Goal: Find specific page/section: Find specific page/section

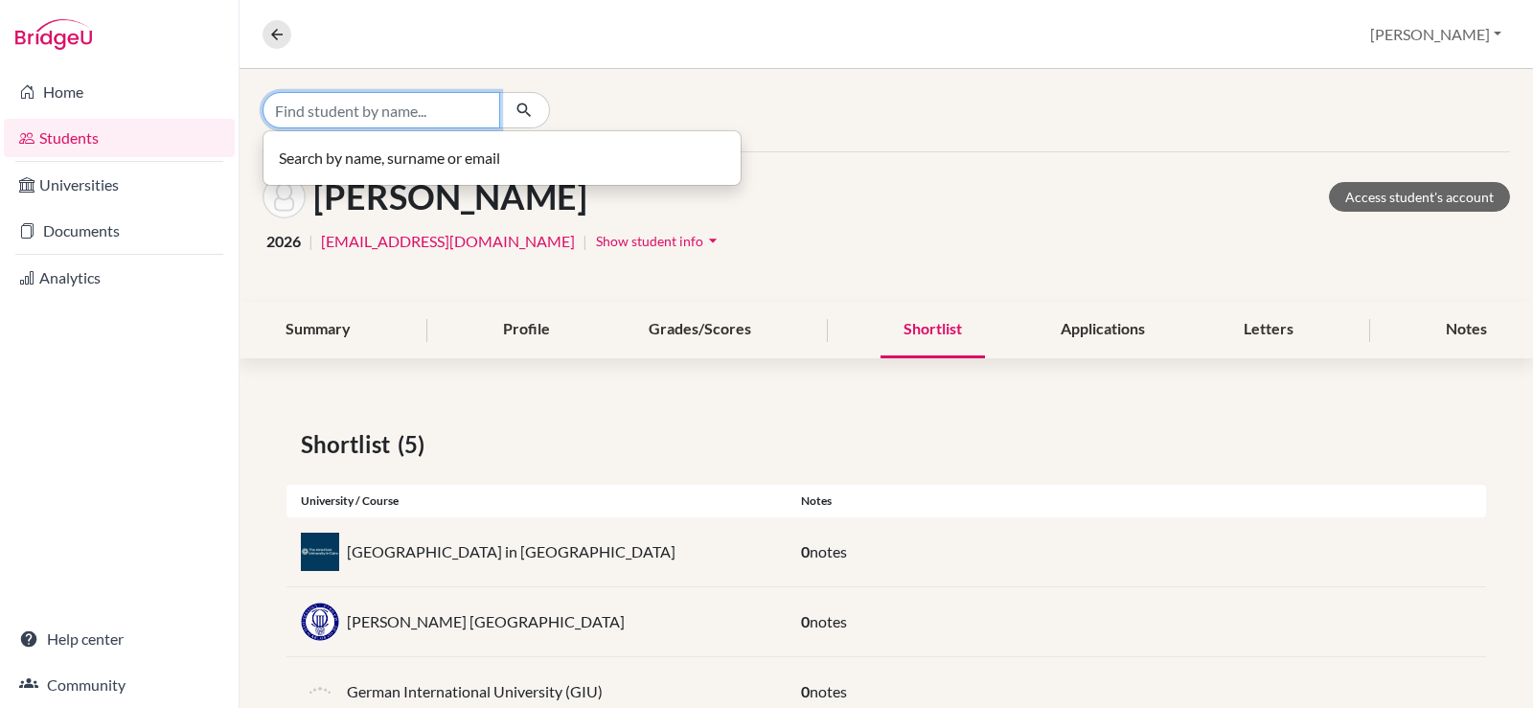
click at [387, 110] on input "Find student by name..." at bounding box center [382, 110] width 238 height 36
type input "HAMZA"
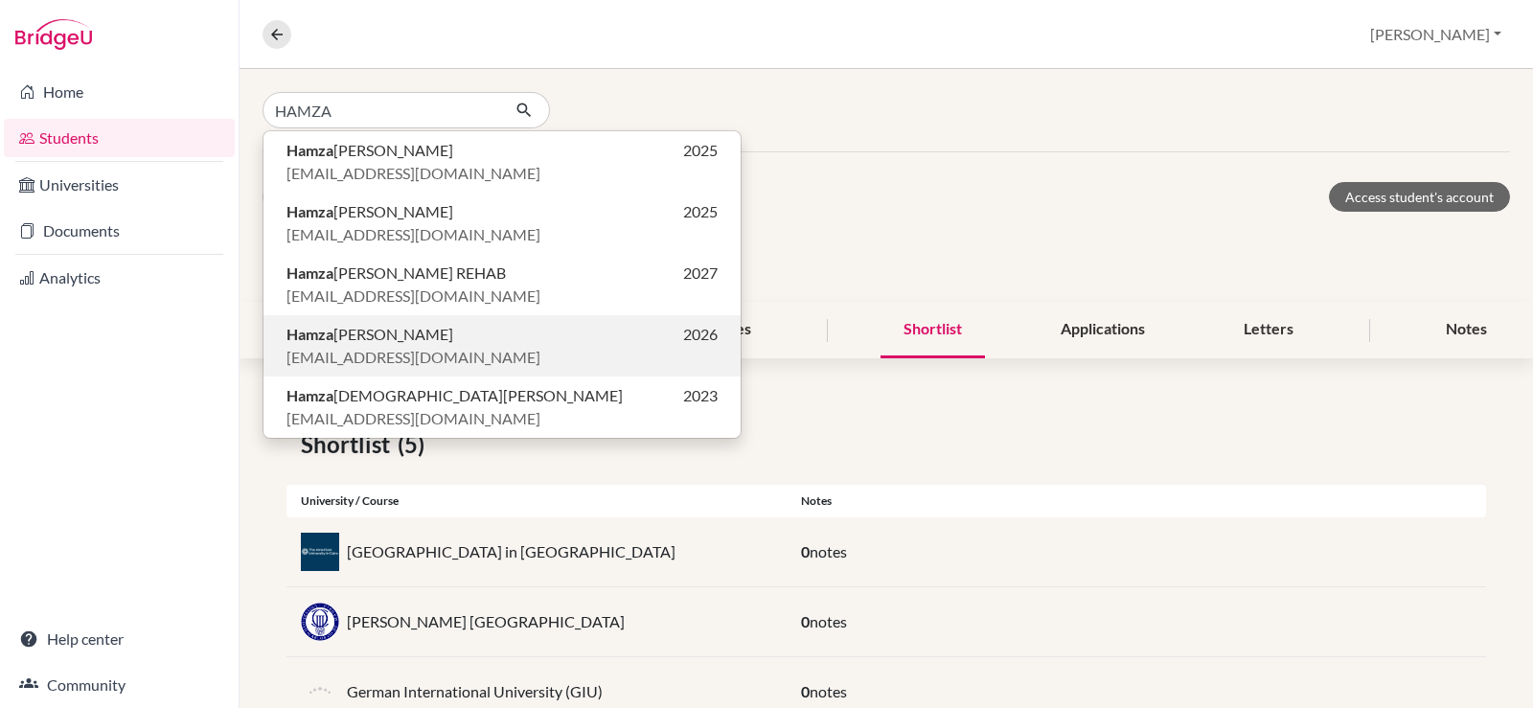
click at [453, 338] on span "[PERSON_NAME]" at bounding box center [369, 334] width 167 height 23
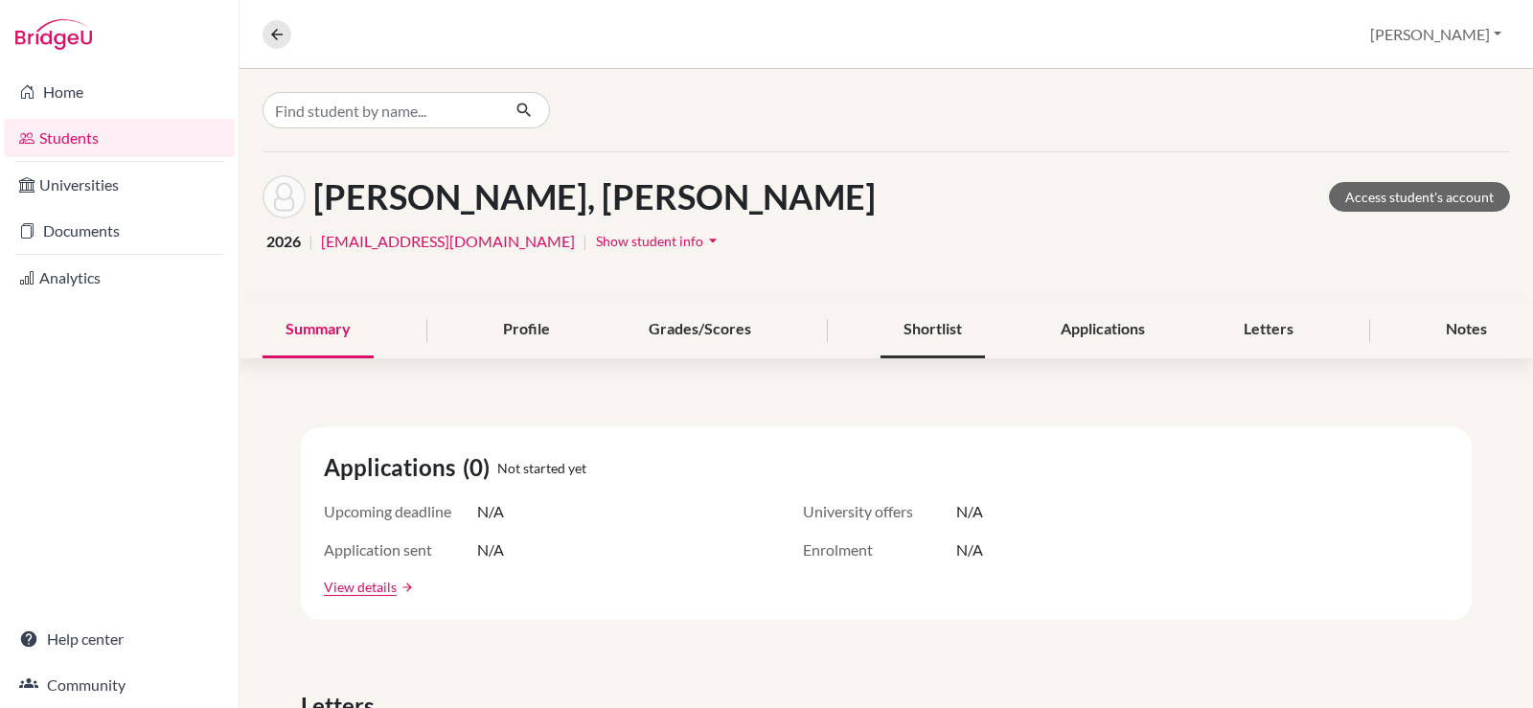
click at [946, 330] on div "Shortlist" at bounding box center [933, 330] width 104 height 57
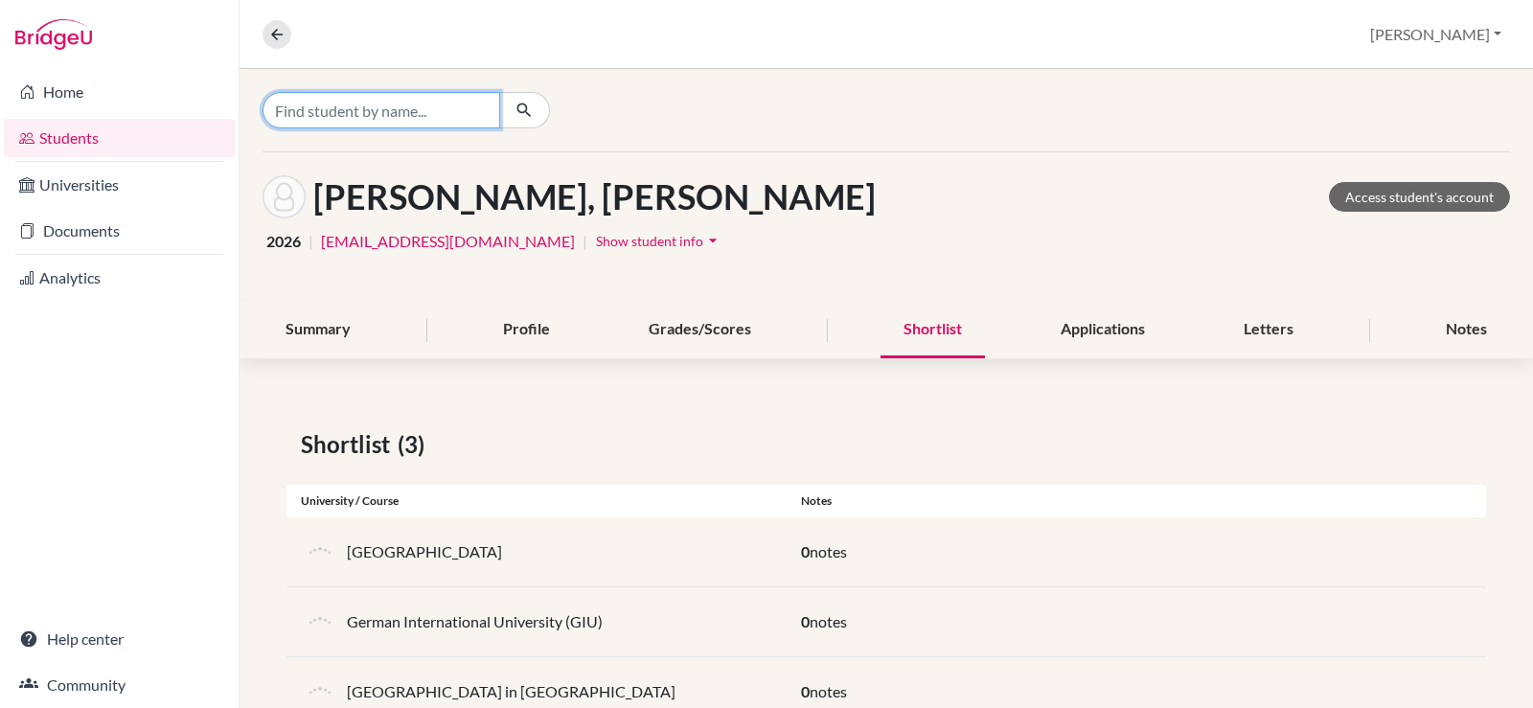
click at [299, 114] on input "Find student by name..." at bounding box center [382, 110] width 238 height 36
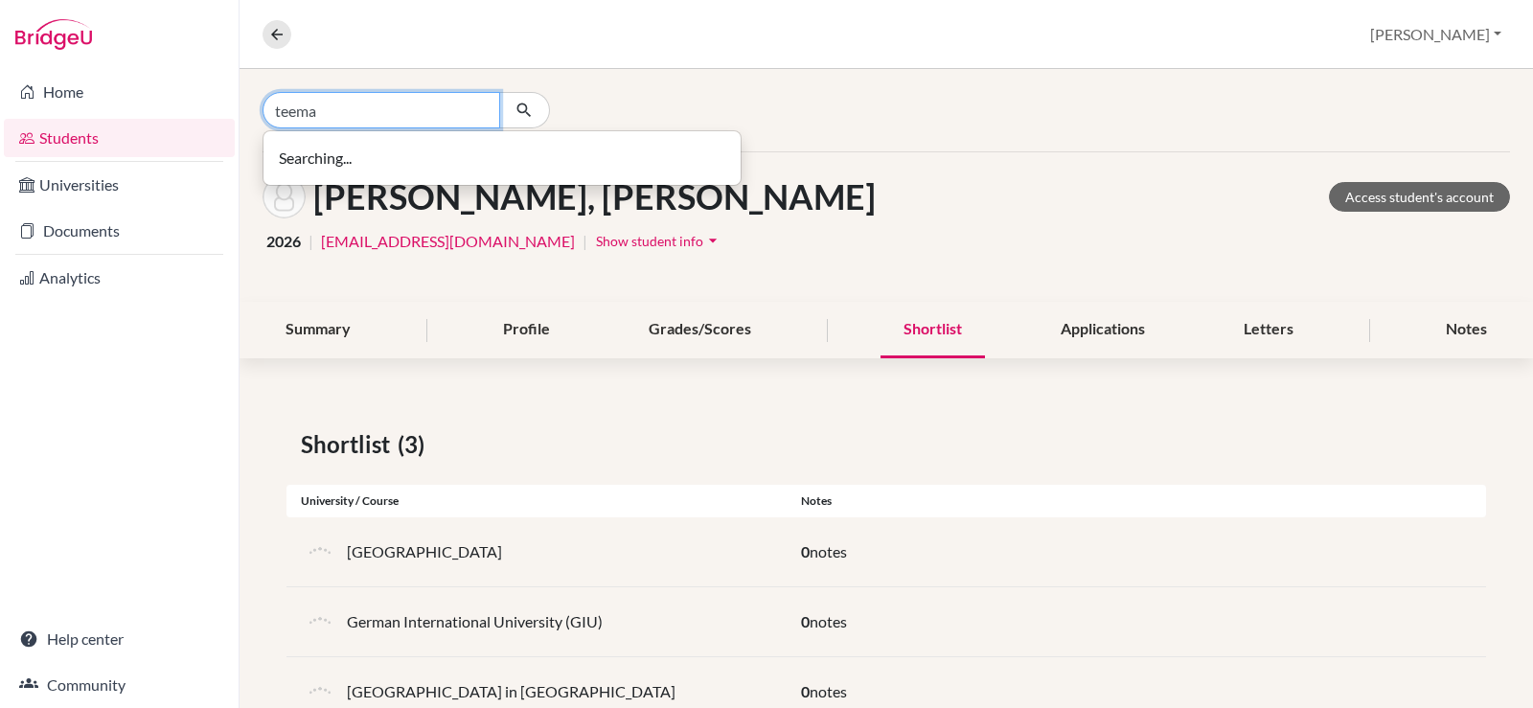
type input "teema"
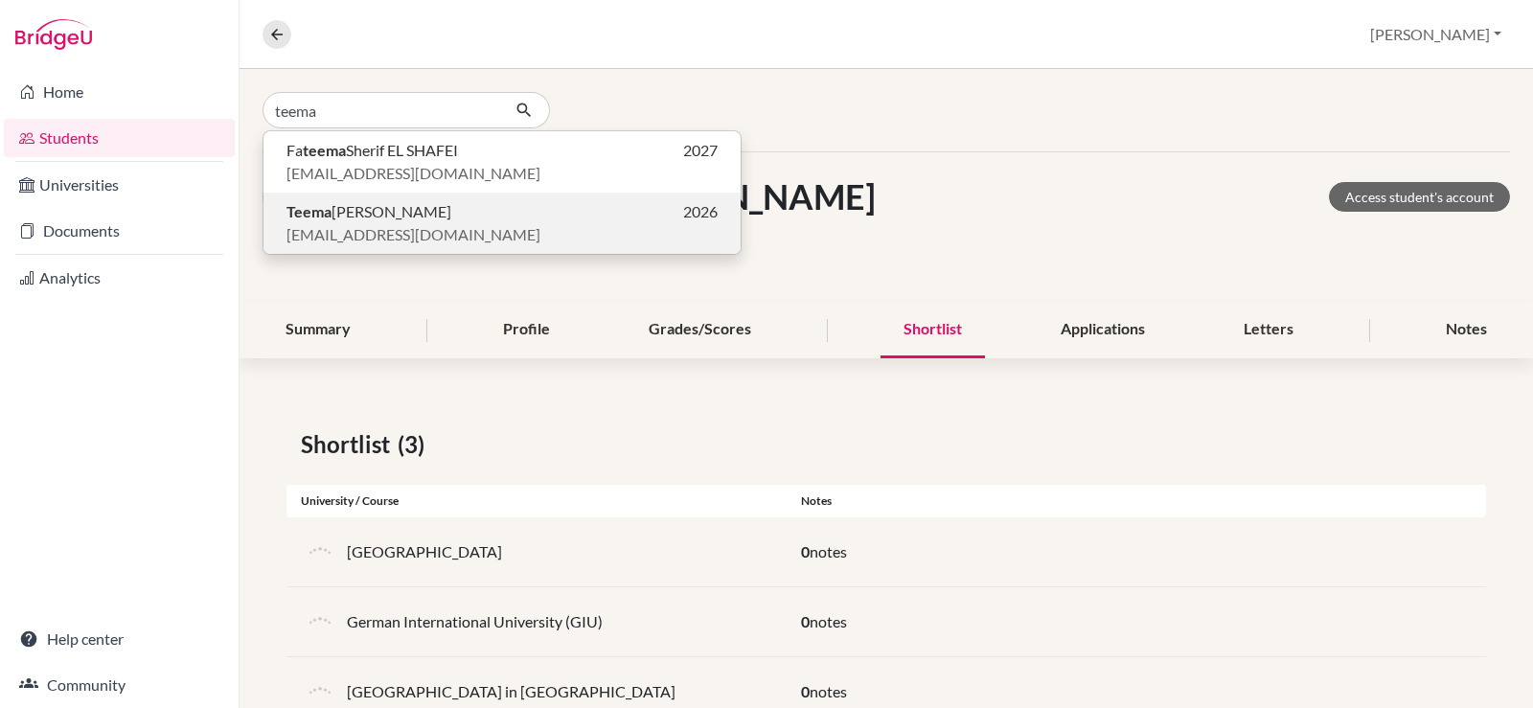
click at [413, 223] on span "[EMAIL_ADDRESS][DOMAIN_NAME]" at bounding box center [413, 234] width 254 height 23
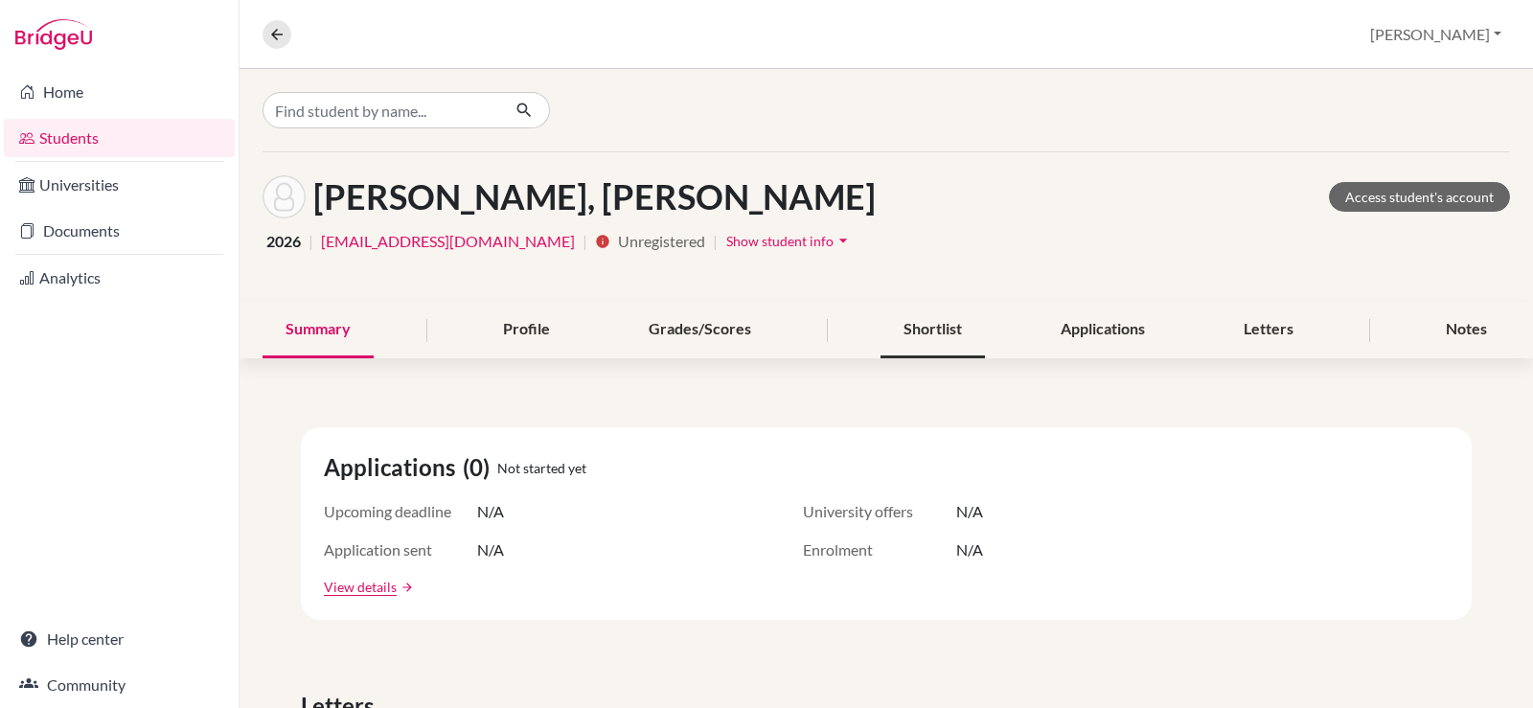
click at [905, 321] on div "Shortlist" at bounding box center [933, 330] width 104 height 57
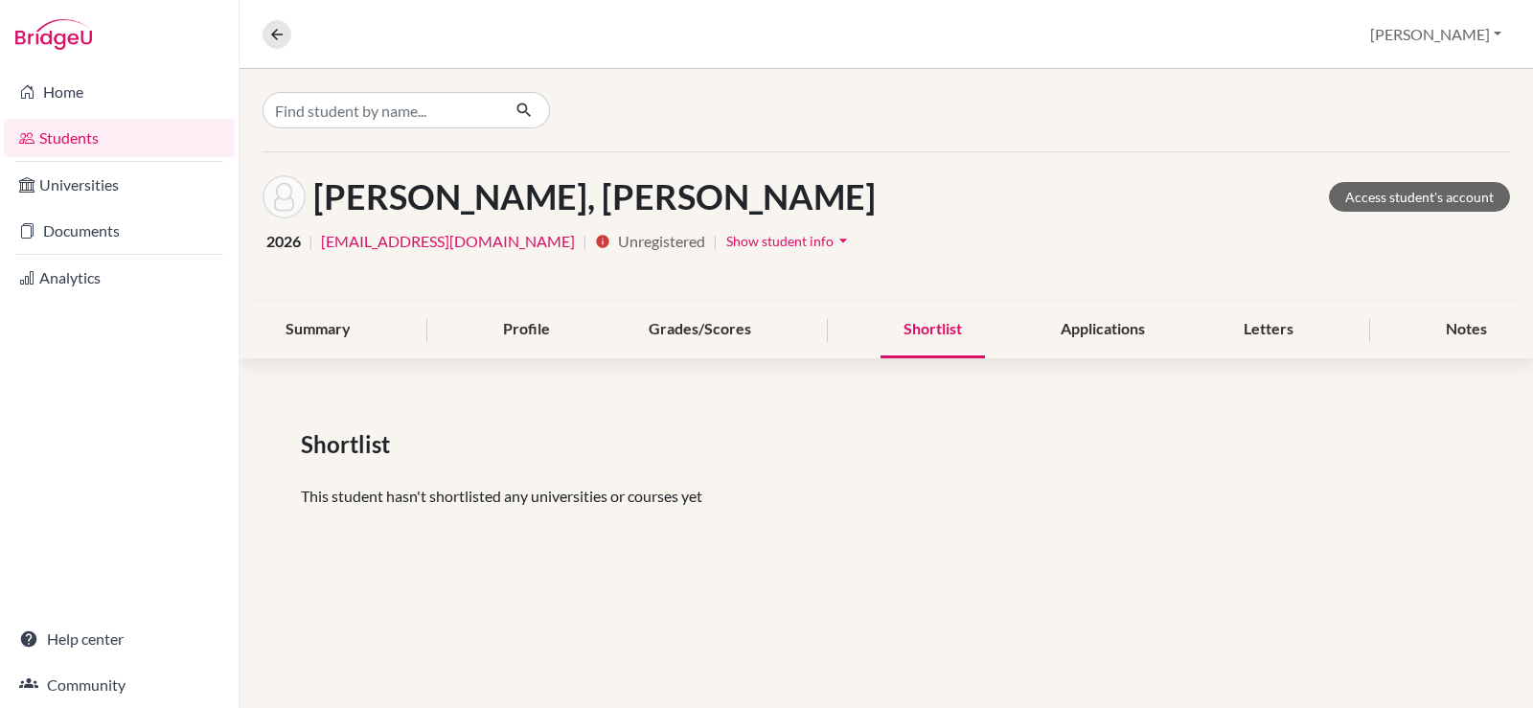
click at [37, 143] on link "Students" at bounding box center [119, 138] width 231 height 38
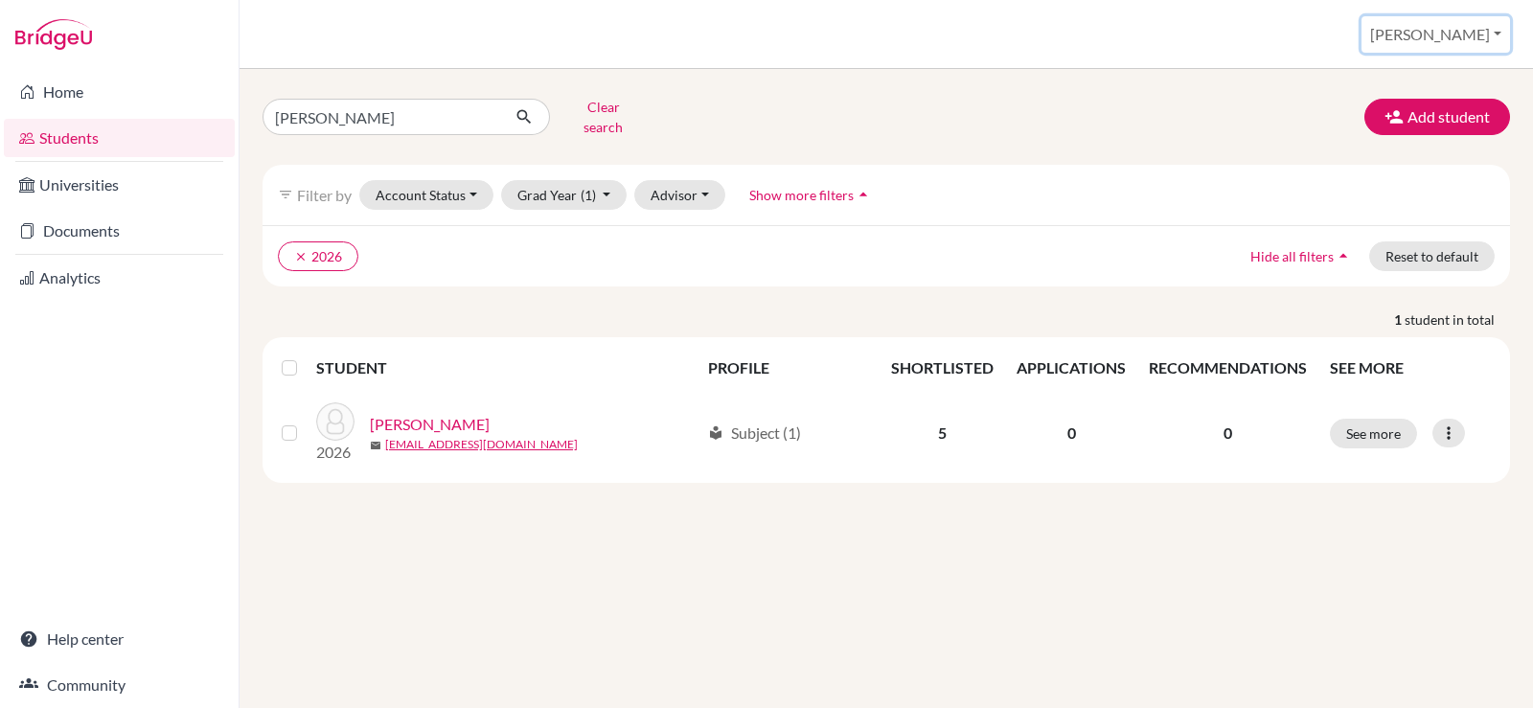
click at [1494, 43] on button "[PERSON_NAME]" at bounding box center [1436, 34] width 149 height 36
